Goal: Information Seeking & Learning: Find specific fact

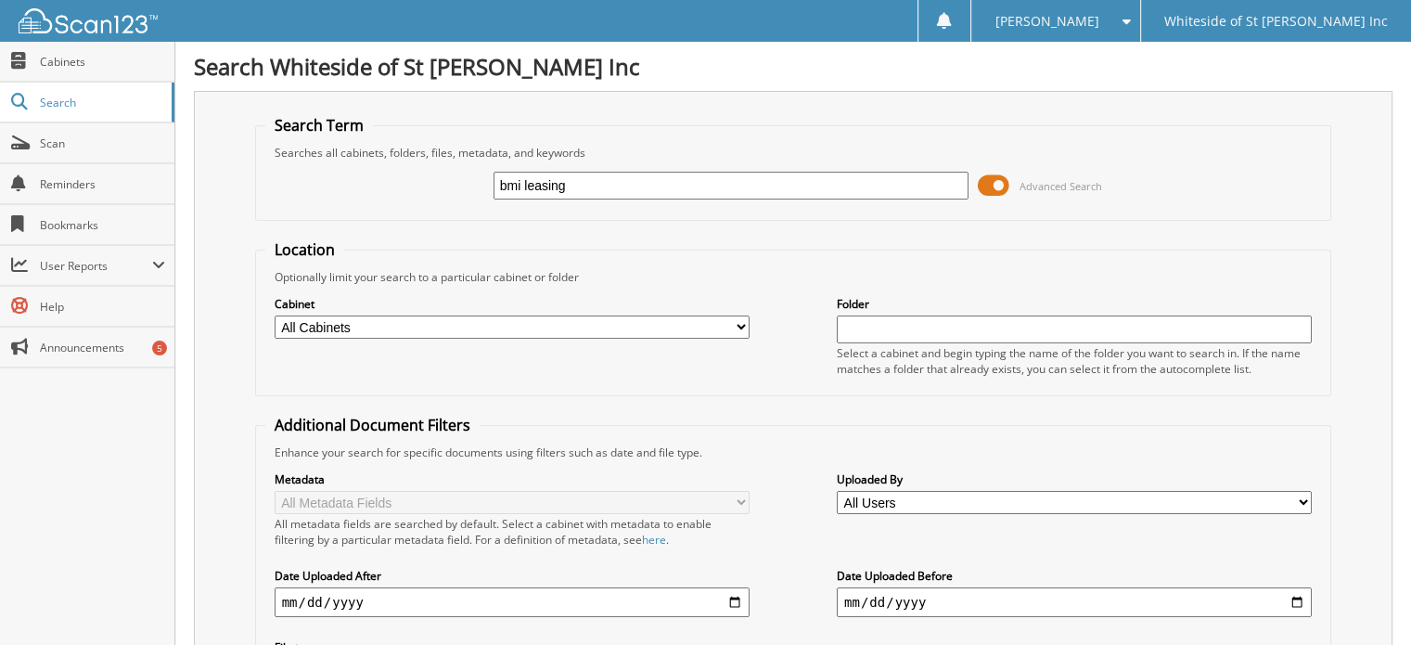
type input "bmi leasing"
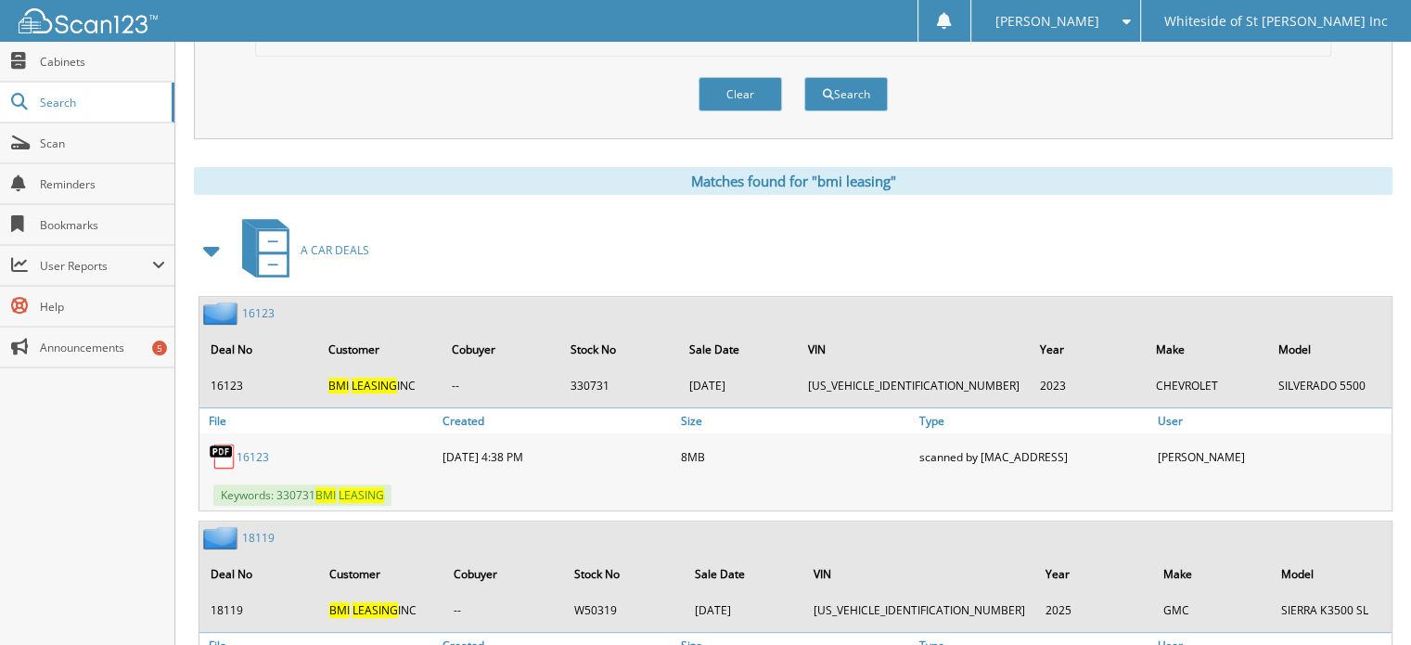
scroll to position [649, 0]
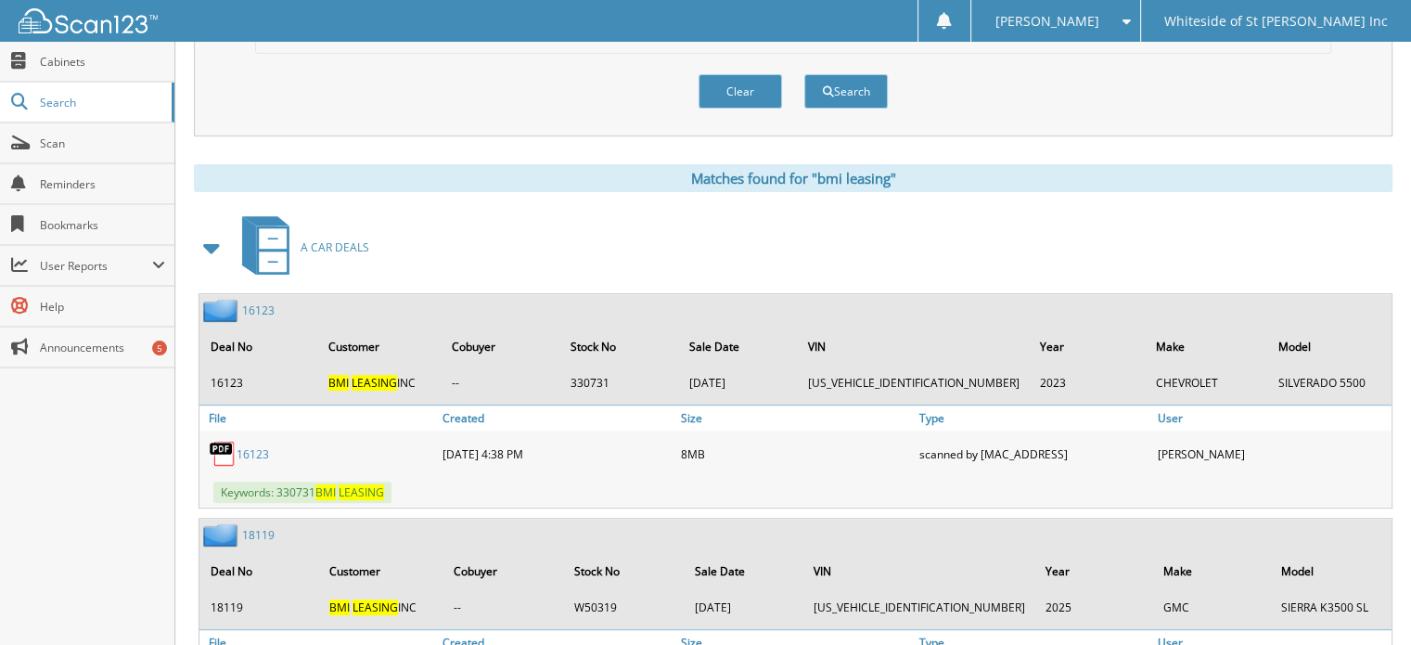
click at [255, 302] on link "16123" at bounding box center [258, 310] width 32 height 16
